Goal: Information Seeking & Learning: Learn about a topic

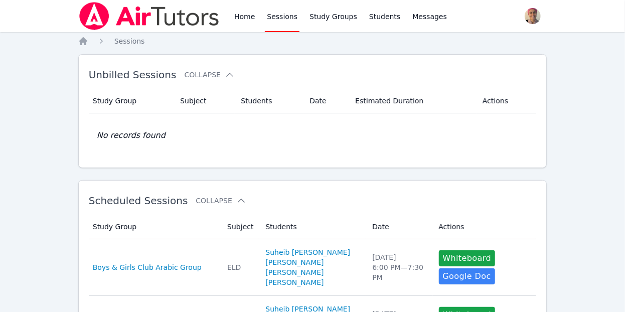
click at [281, 19] on link "Sessions" at bounding box center [282, 16] width 35 height 32
click at [280, 19] on link "Sessions" at bounding box center [282, 16] width 35 height 32
click at [261, 16] on div "Home Sessions Study Groups Students Messages" at bounding box center [340, 16] width 217 height 32
click at [272, 18] on link "Sessions" at bounding box center [282, 16] width 35 height 32
click at [285, 21] on link "Sessions" at bounding box center [282, 16] width 35 height 32
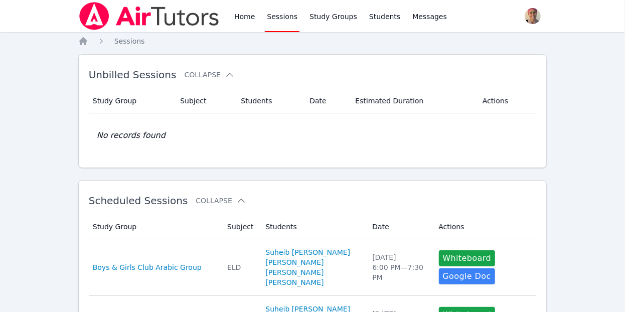
click at [285, 21] on link "Sessions" at bounding box center [282, 16] width 35 height 32
click at [160, 12] on img at bounding box center [149, 16] width 142 height 28
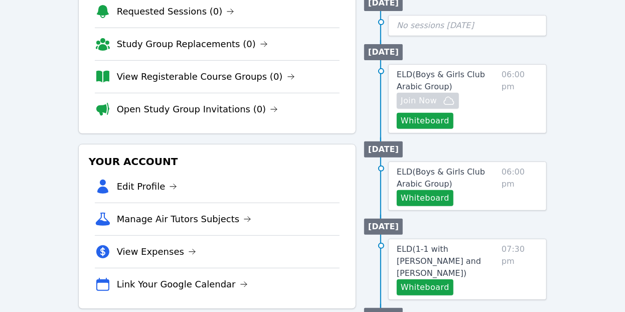
scroll to position [155, 0]
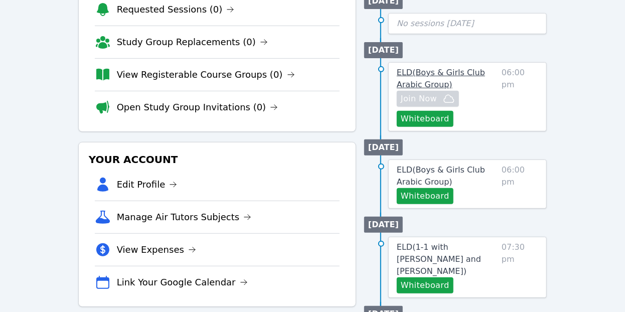
click at [425, 71] on span "ELD ( Boys & Girls Club Arabic Group )" at bounding box center [441, 79] width 88 height 22
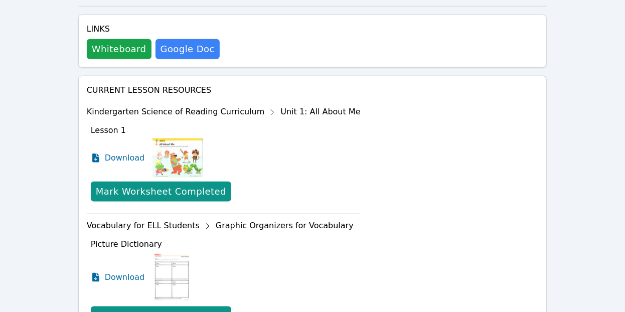
scroll to position [535, 0]
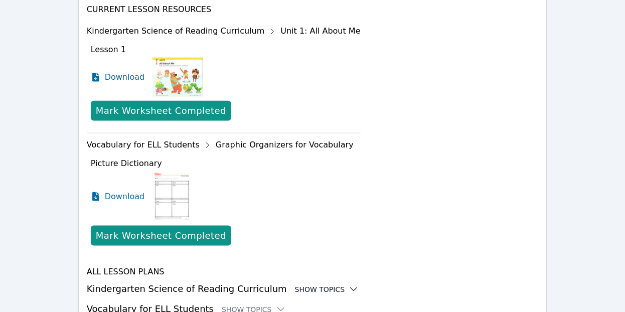
click at [309, 284] on div "Show Topics" at bounding box center [327, 289] width 64 height 10
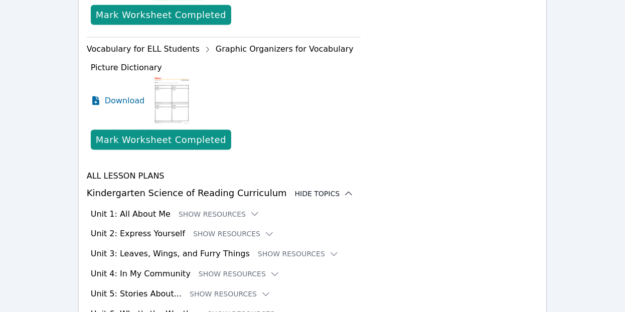
scroll to position [658, 0]
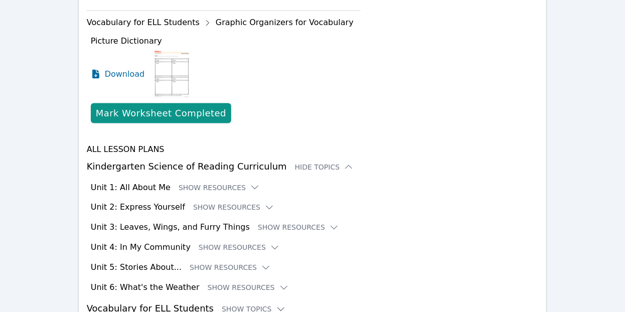
click at [243, 302] on h3 "Vocabulary for ELL Students Show Topics" at bounding box center [313, 309] width 452 height 14
click at [242, 305] on div "Show Topics" at bounding box center [254, 310] width 64 height 10
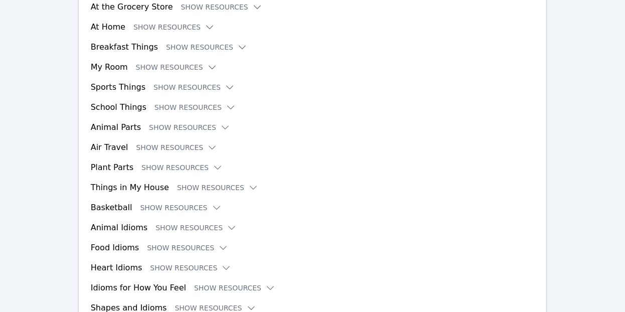
scroll to position [618, 0]
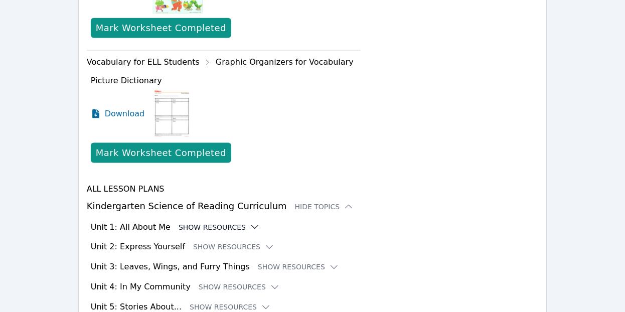
click at [218, 222] on button "Show Resources" at bounding box center [219, 227] width 81 height 10
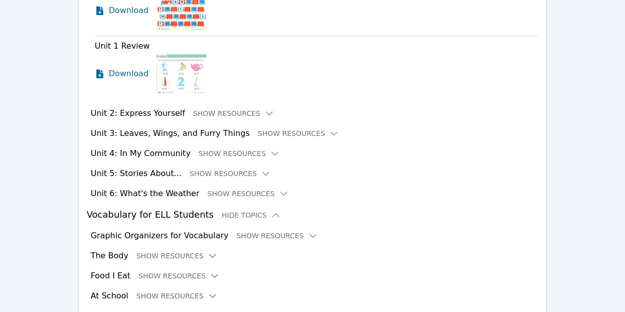
scroll to position [1164, 0]
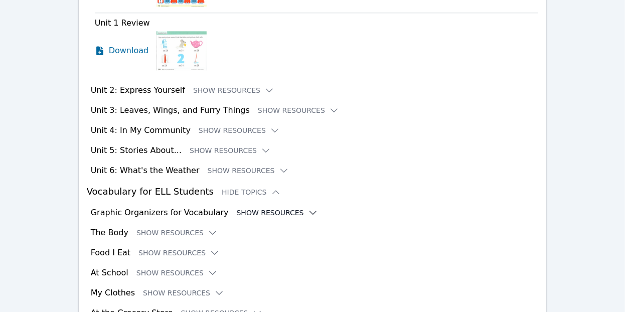
click at [246, 208] on button "Show Resources" at bounding box center [277, 213] width 81 height 10
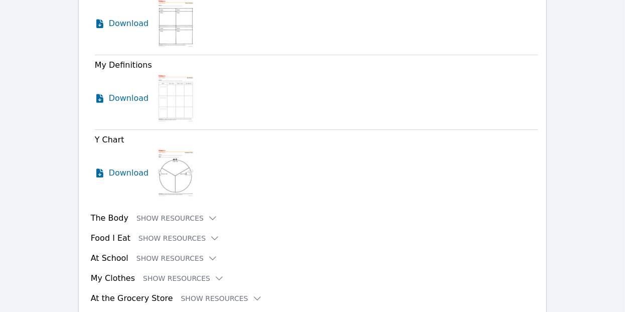
scroll to position [1412, 0]
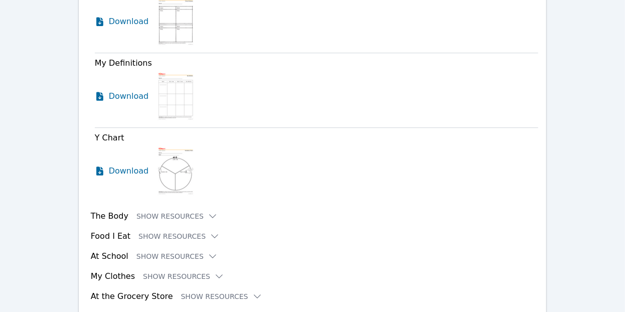
click at [156, 210] on div "The Body Show Resources" at bounding box center [315, 216] width 448 height 12
click at [159, 211] on button "Show Resources" at bounding box center [176, 216] width 81 height 10
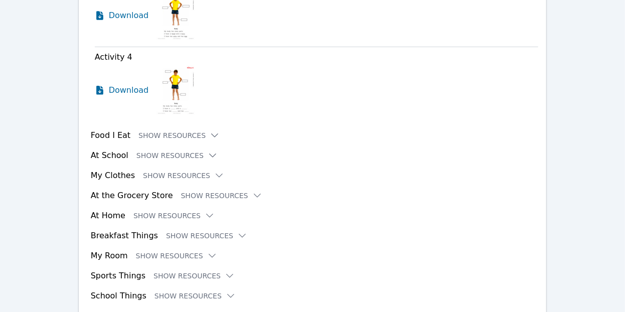
scroll to position [1883, 0]
